Goal: Task Accomplishment & Management: Complete application form

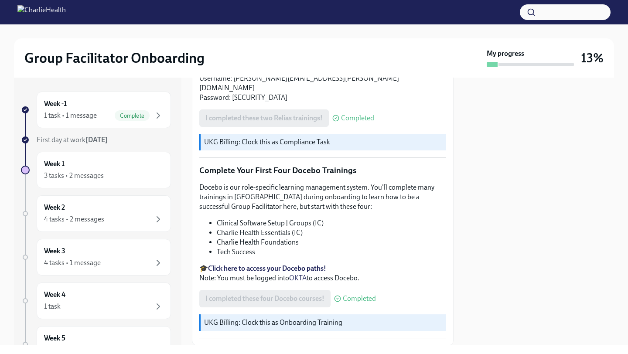
scroll to position [1109, 0]
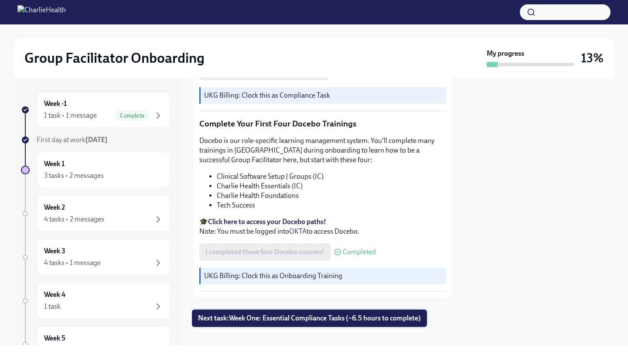
click at [264, 301] on span "Next task : Week One: Essential Compliance Tasks (~6.5 hours to complete)" at bounding box center [309, 318] width 223 height 9
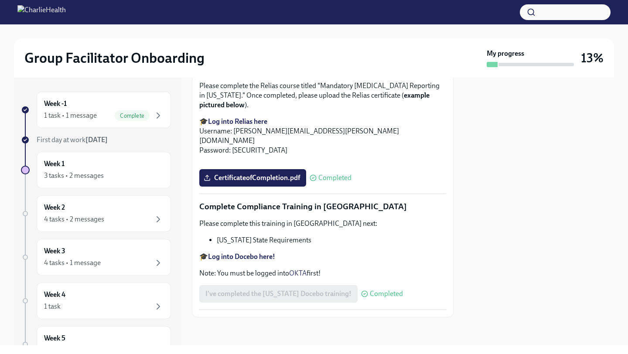
scroll to position [1868, 0]
click at [122, 219] on div "4 tasks • 2 messages" at bounding box center [104, 219] width 120 height 10
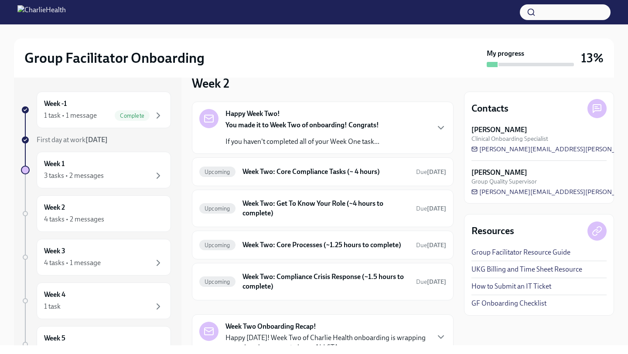
scroll to position [15, 0]
click at [306, 176] on h6 "Week Two: Core Compliance Tasks (~ 4 hours)" at bounding box center [326, 173] width 167 height 10
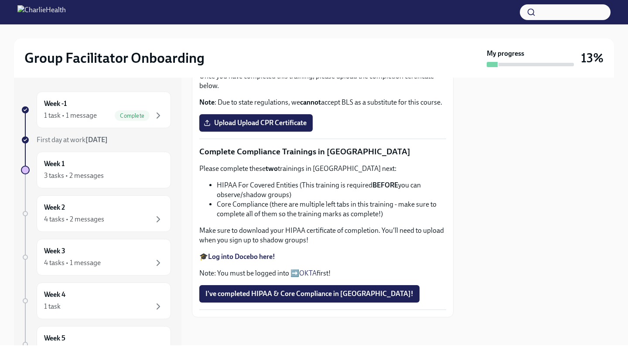
scroll to position [337, 0]
click at [298, 64] on strong "Complete your CPR & First Aid training HERE" at bounding box center [276, 59] width 137 height 8
click at [261, 127] on span "Upload Upload CPR Certificate" at bounding box center [255, 123] width 101 height 9
click at [0, 0] on input "Upload Upload CPR Certificate" at bounding box center [0, 0] width 0 height 0
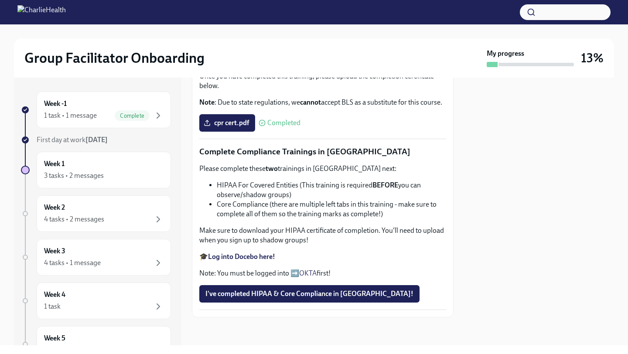
click at [260, 257] on strong "Log into Docebo here!" at bounding box center [241, 257] width 67 height 8
